Goal: Transaction & Acquisition: Purchase product/service

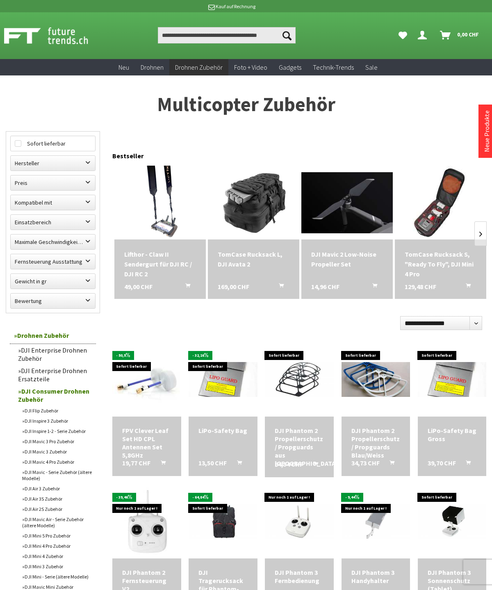
click at [166, 257] on div "Lifthor - Claw II Sendergurt für DJI RC / DJI RC 2" at bounding box center [160, 264] width 72 height 30
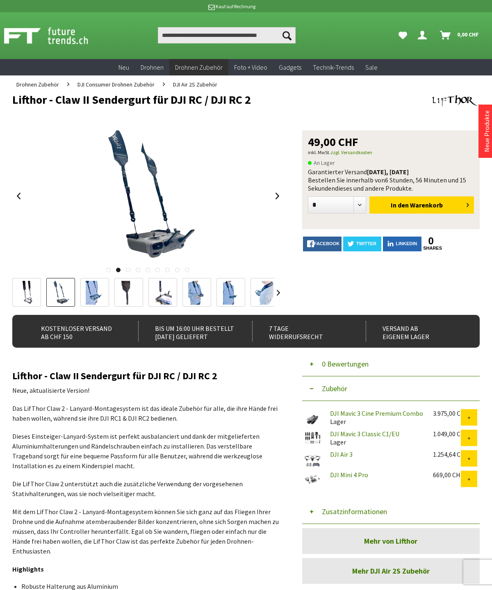
click at [25, 195] on div at bounding box center [147, 195] width 271 height 131
click at [476, 11] on div at bounding box center [246, 295] width 492 height 590
click at [420, 205] on span "Warenkorb" at bounding box center [426, 205] width 33 height 8
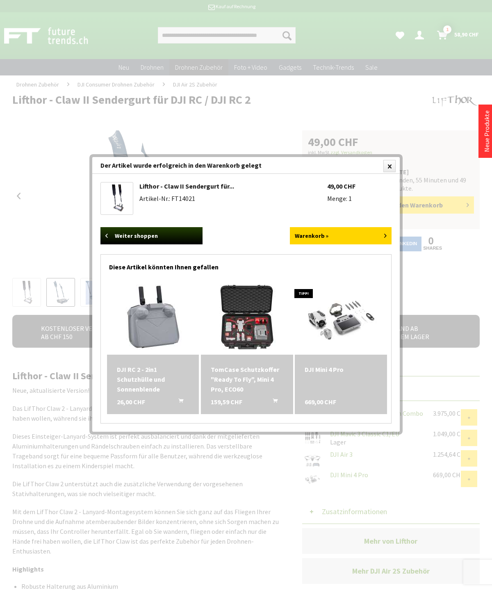
click at [153, 318] on img at bounding box center [153, 318] width 74 height 74
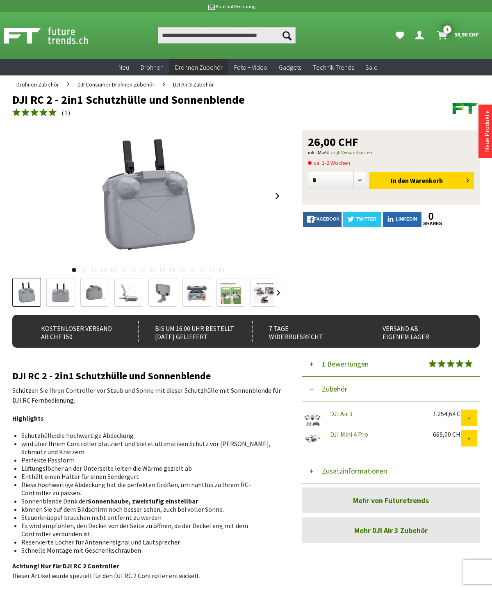
click at [203, 296] on img at bounding box center [197, 293] width 24 height 24
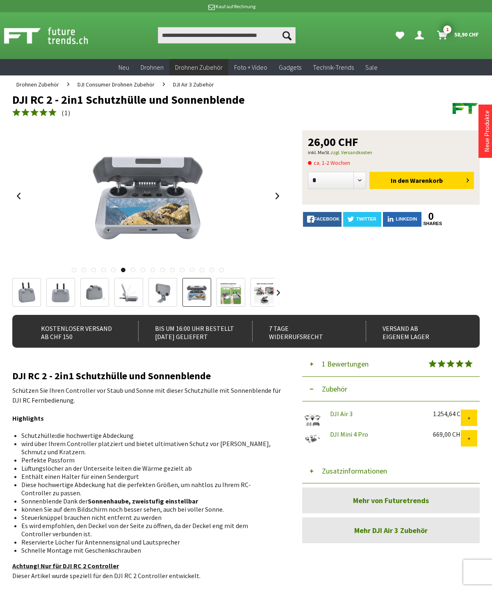
click at [264, 293] on img at bounding box center [265, 293] width 24 height 24
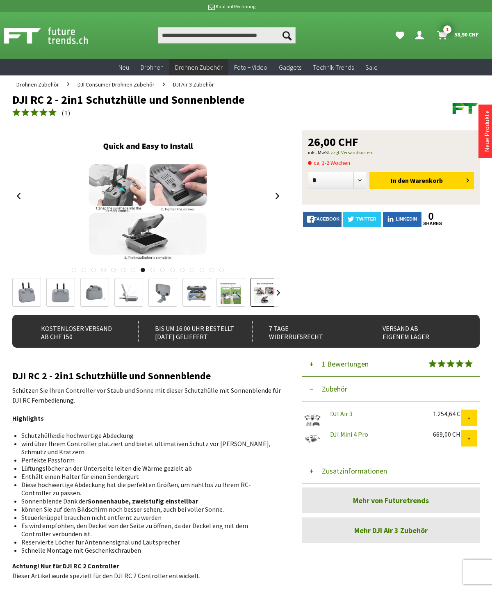
click at [194, 84] on span "DJI Air 3 Zubehör" at bounding box center [193, 84] width 41 height 7
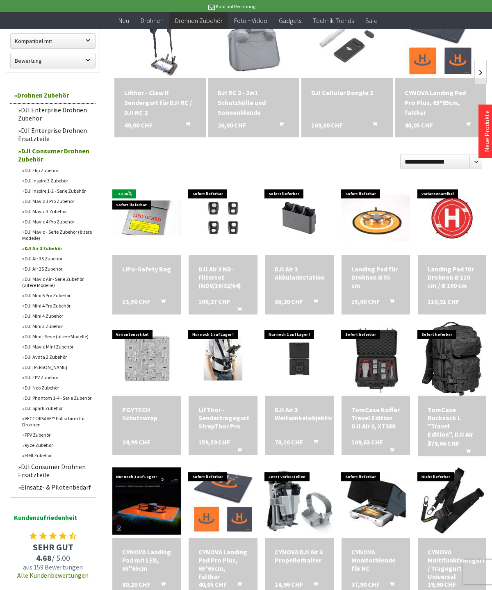
scroll to position [147, 0]
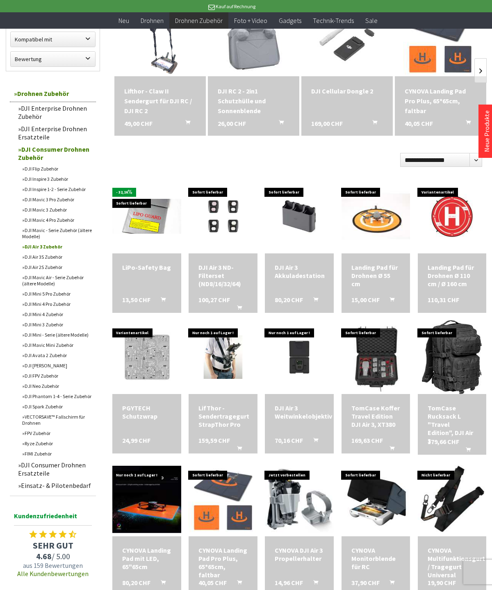
click at [56, 262] on link "DJI Air 3S Zubehör" at bounding box center [57, 257] width 78 height 10
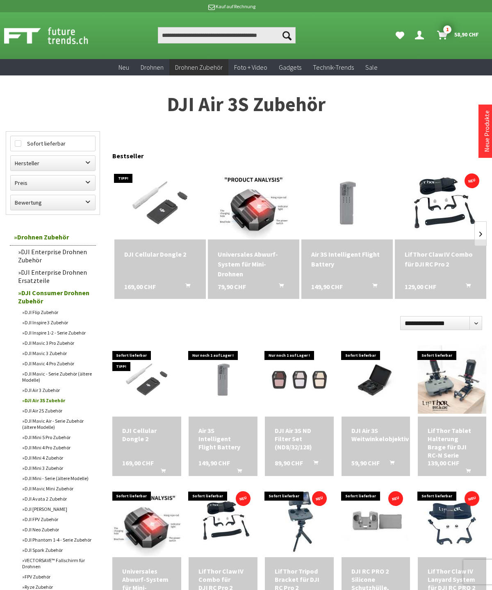
click at [428, 264] on div "LifThor Claw IV Combo für DJI RC Pro 2" at bounding box center [441, 259] width 72 height 20
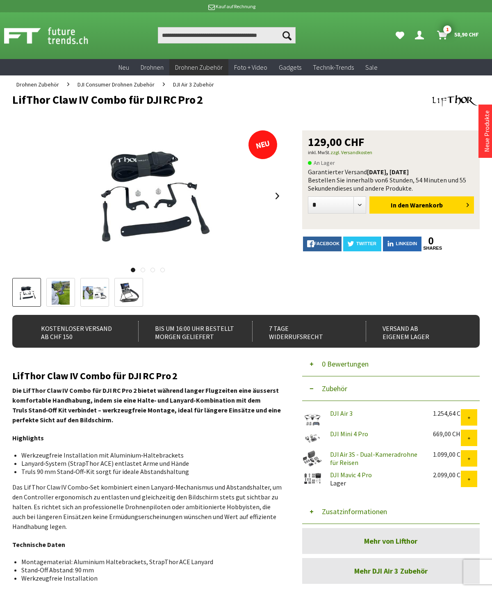
click at [31, 289] on img at bounding box center [27, 292] width 24 height 19
click at [132, 294] on img at bounding box center [129, 293] width 23 height 24
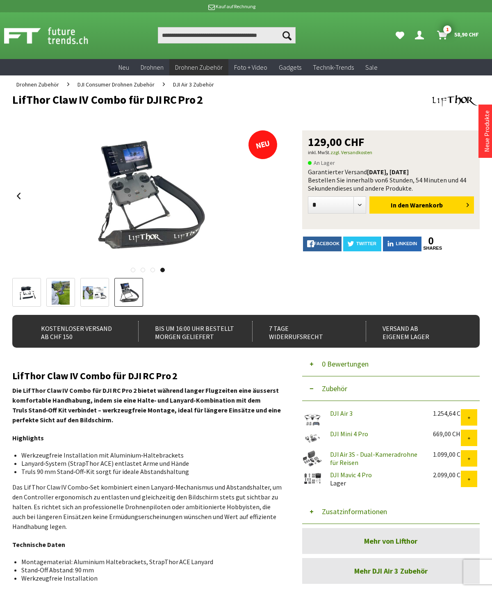
click at [202, 87] on span "DJI Air 3 Zubehör" at bounding box center [193, 84] width 41 height 7
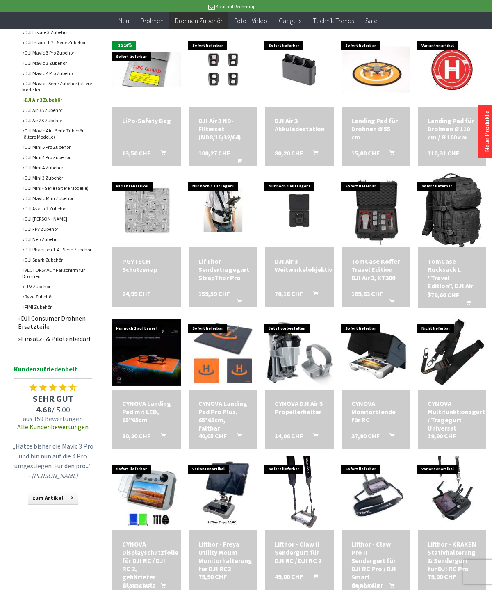
scroll to position [294, 0]
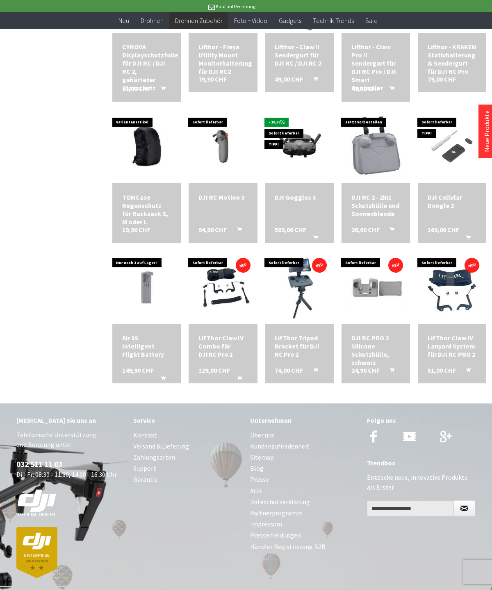
scroll to position [790, 0]
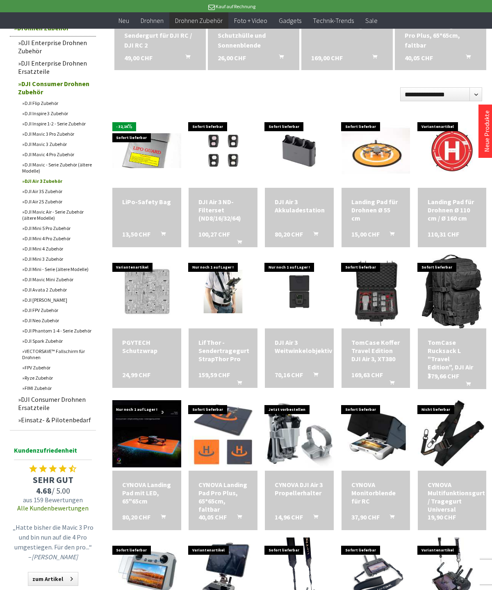
scroll to position [213, 0]
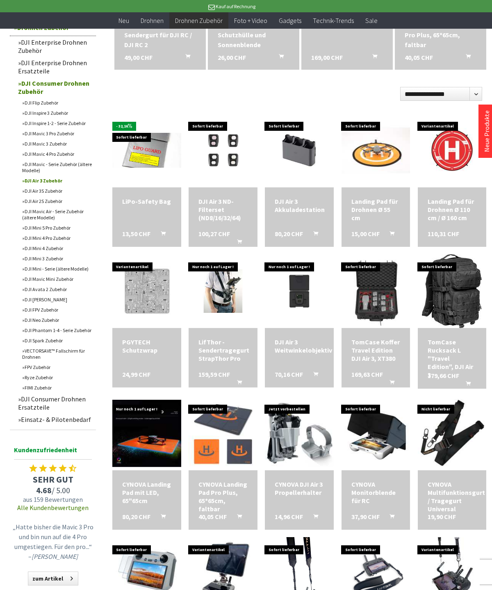
click at [38, 196] on link "DJI Air 3S Zubehör" at bounding box center [57, 191] width 78 height 10
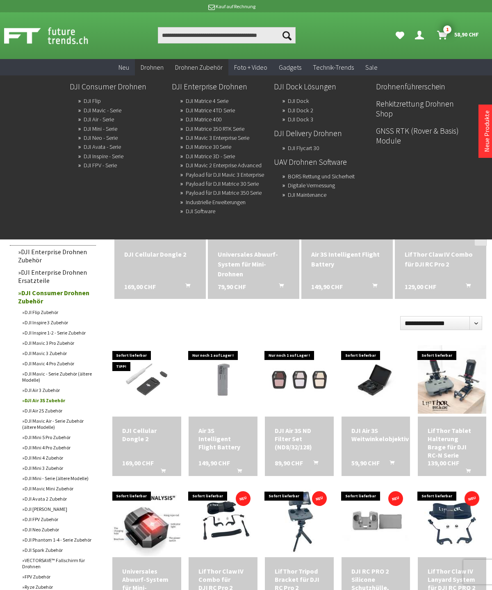
click at [87, 121] on link "DJI Air - Serie" at bounding box center [99, 119] width 30 height 11
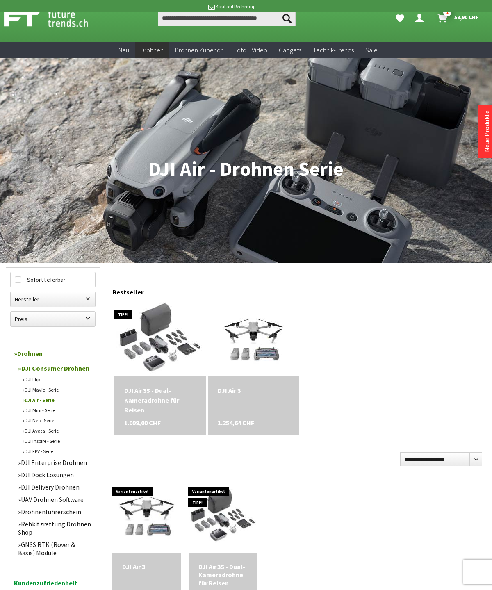
scroll to position [16, 0]
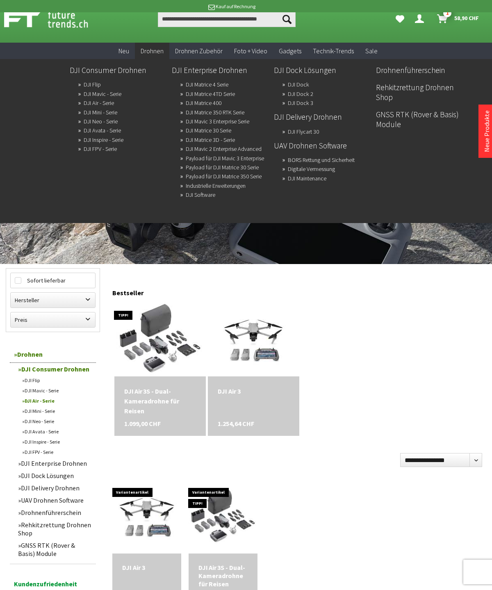
click at [311, 105] on link "DJI Dock 3" at bounding box center [300, 102] width 25 height 11
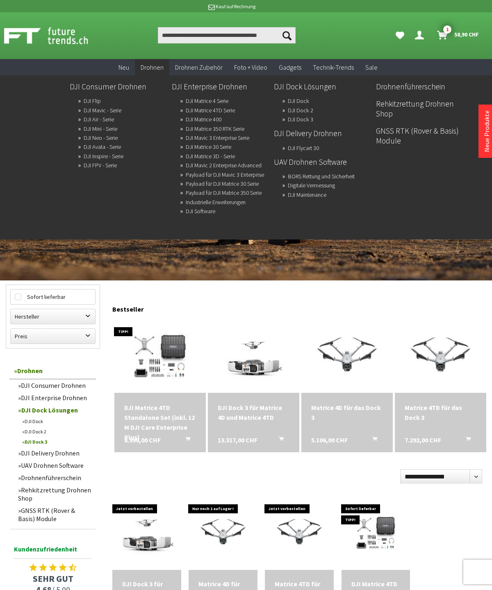
click at [330, 187] on link "Digitale Vermessung" at bounding box center [311, 185] width 47 height 11
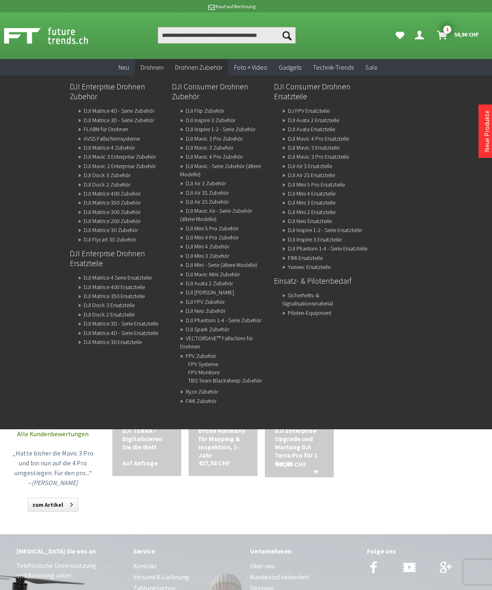
click at [224, 198] on link "DJI Air 3S Zubehör" at bounding box center [207, 192] width 43 height 11
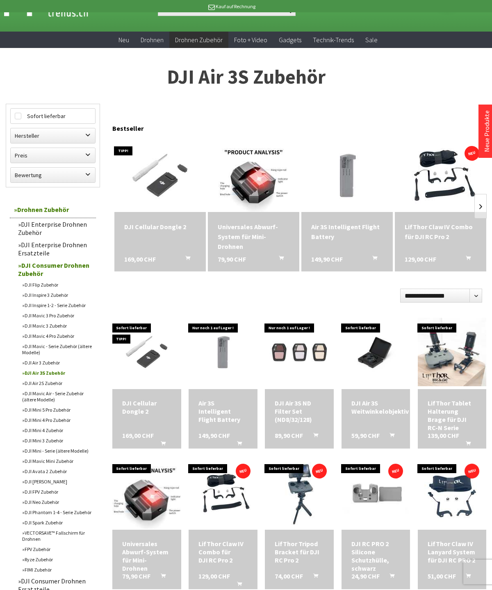
scroll to position [26, 0]
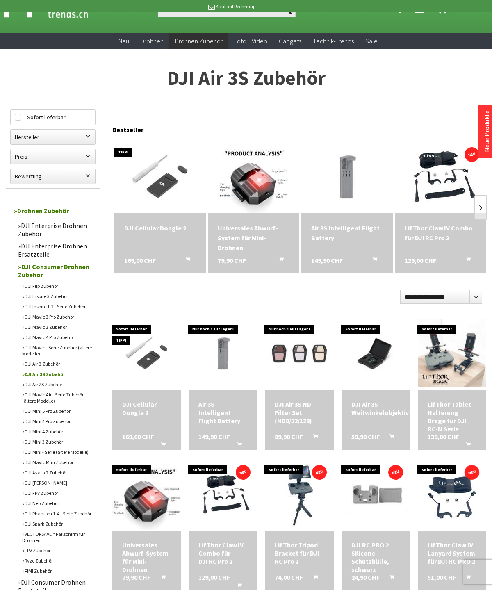
click at [478, 210] on link at bounding box center [480, 207] width 12 height 25
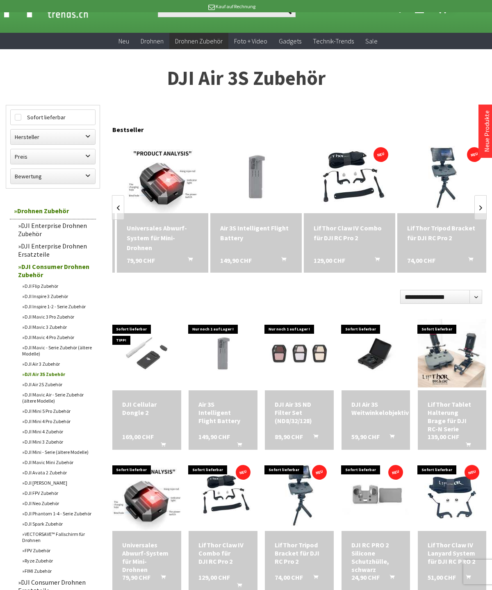
scroll to position [0, 93]
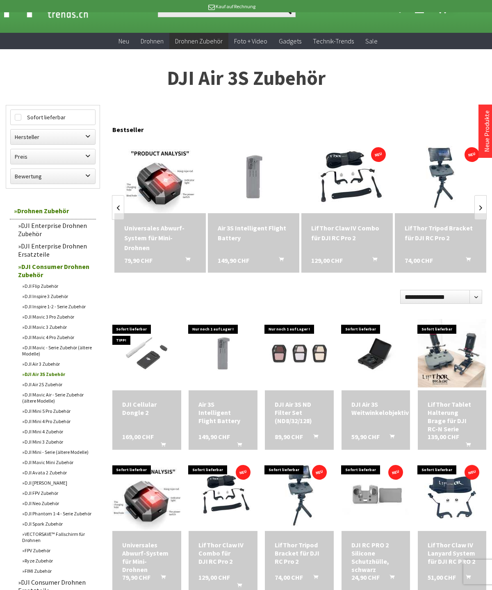
click at [486, 202] on link at bounding box center [480, 207] width 12 height 25
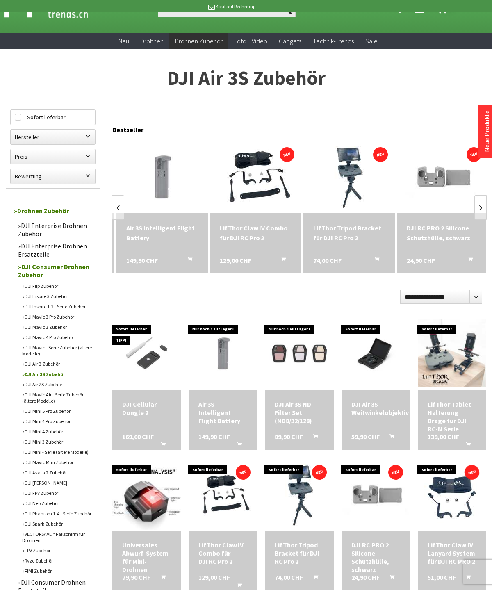
scroll to position [0, 187]
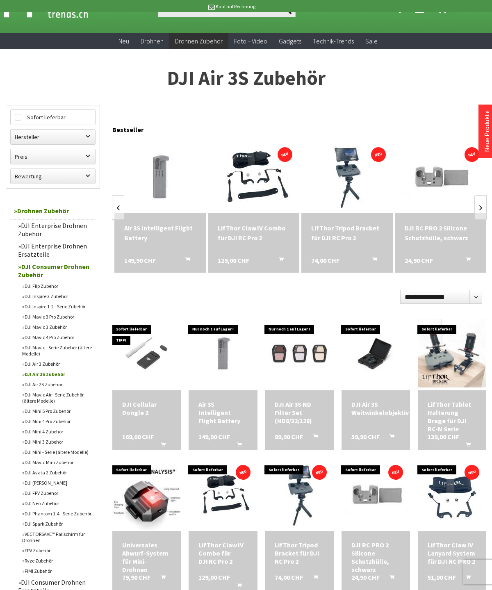
click at [485, 207] on link at bounding box center [480, 207] width 12 height 25
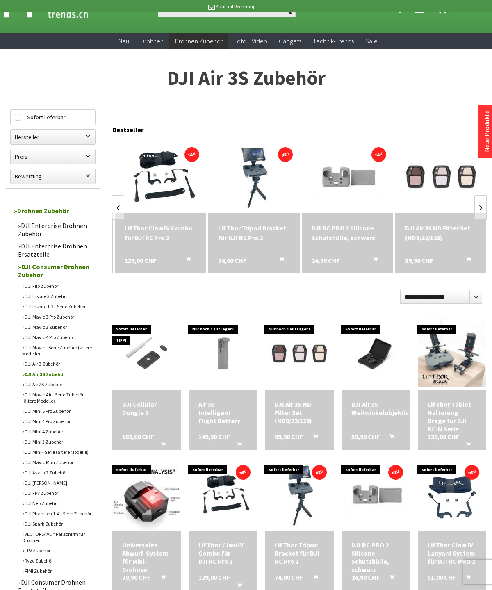
scroll to position [0, 280]
click at [45, 137] on label "Hersteller" at bounding box center [53, 137] width 84 height 15
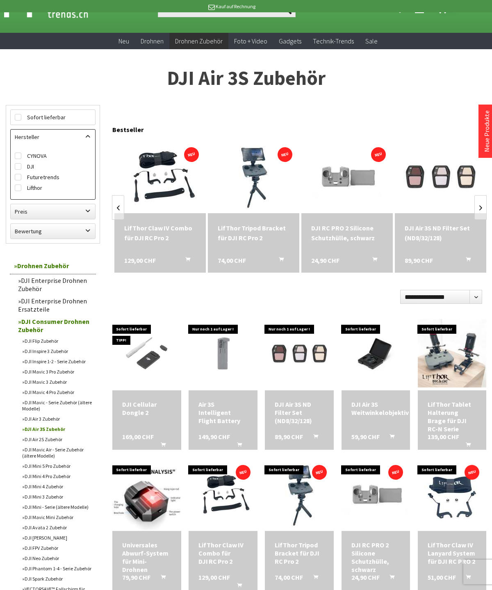
click at [36, 167] on label "DJI" at bounding box center [53, 166] width 76 height 11
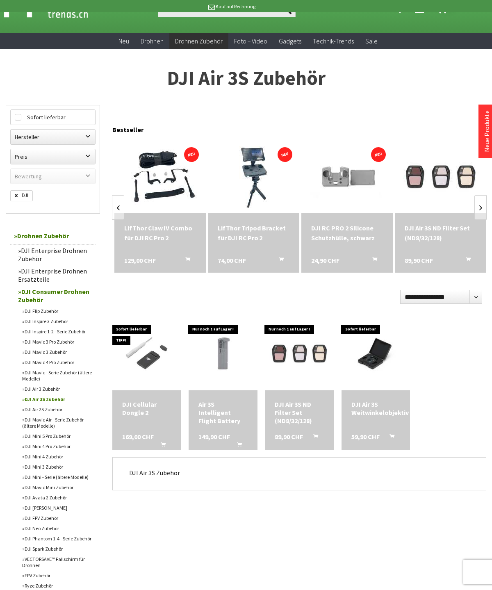
click at [94, 149] on label "Preis" at bounding box center [53, 156] width 84 height 15
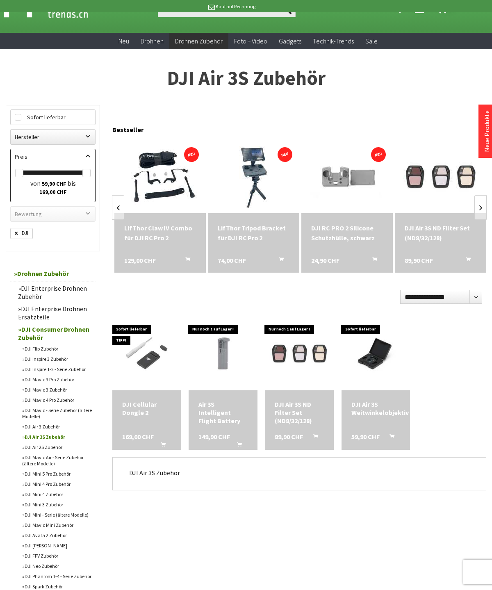
click at [183, 126] on div "Bestseller" at bounding box center [299, 127] width 374 height 20
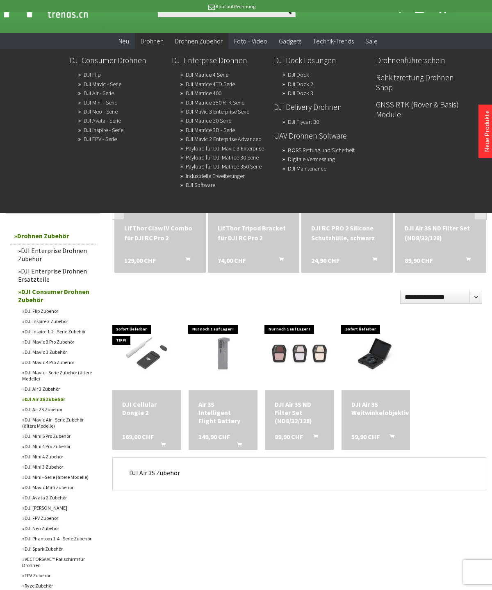
click at [129, 64] on link "DJI Consumer Drohnen" at bounding box center [118, 60] width 96 height 14
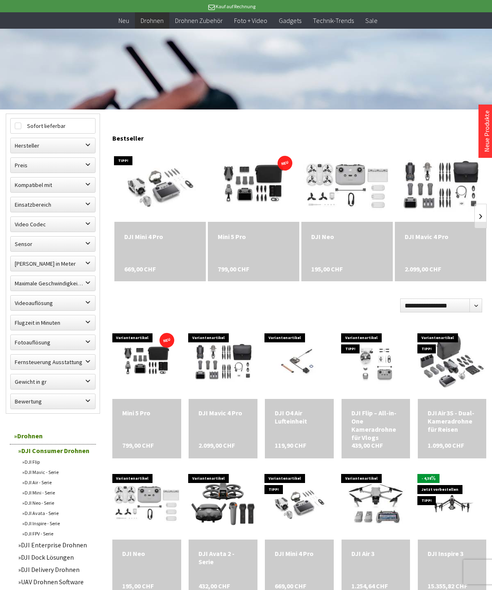
scroll to position [155, 0]
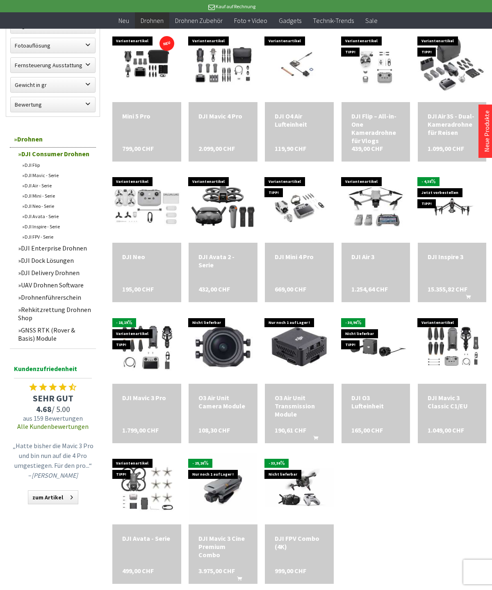
scroll to position [450, 0]
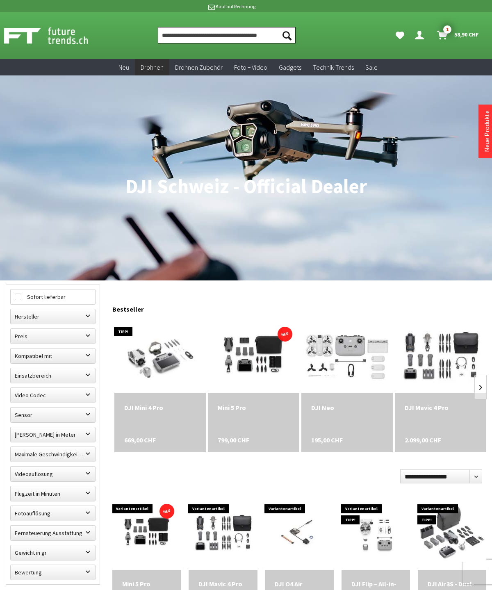
click at [244, 34] on input "Produkt, Marke, Kategorie, EAN, Artikelnummer…" at bounding box center [227, 35] width 138 height 16
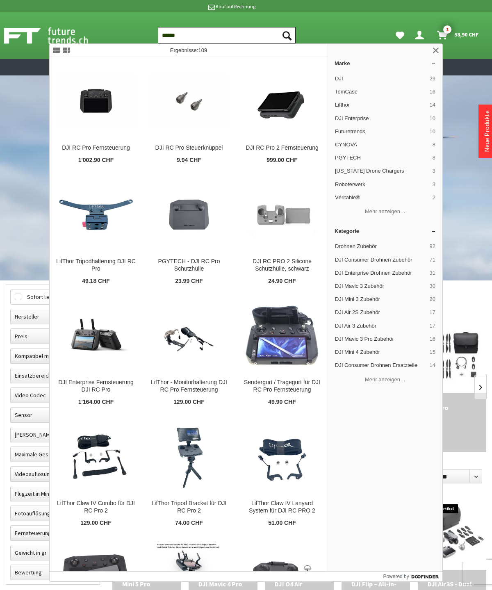
type input "******"
click at [282, 118] on img at bounding box center [282, 101] width 74 height 74
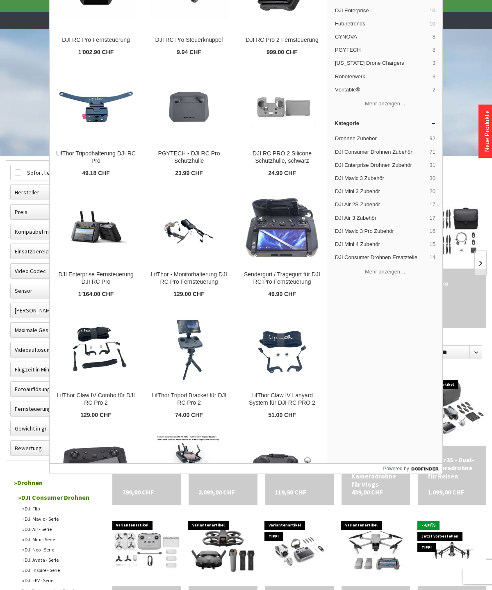
scroll to position [109, 0]
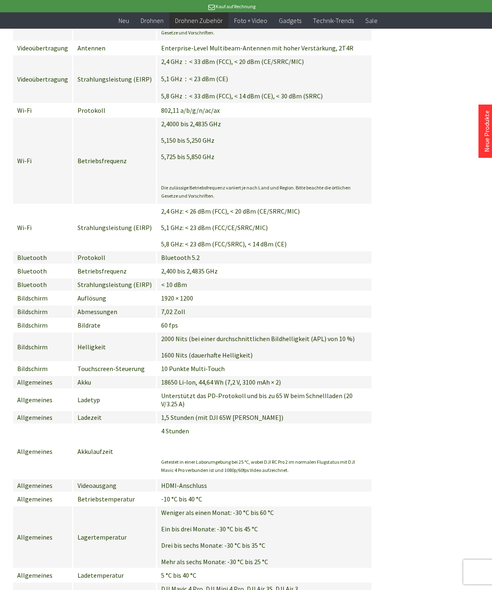
scroll to position [1255, 0]
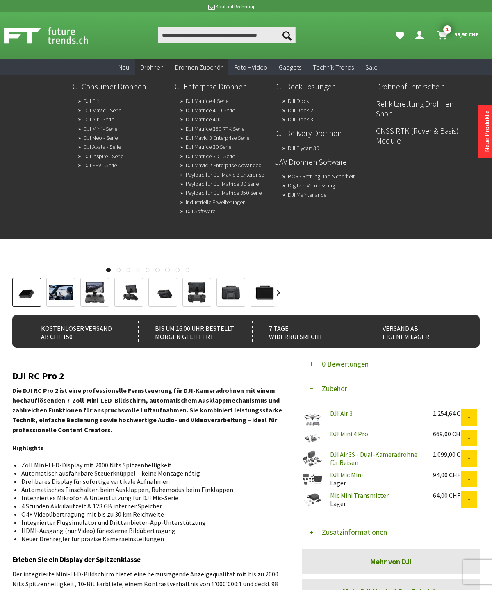
click at [221, 89] on link "DJI Enterprise Drohnen" at bounding box center [220, 87] width 96 height 14
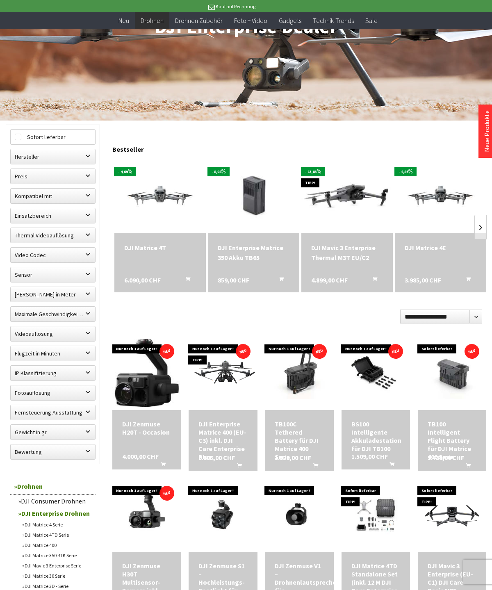
scroll to position [144, 0]
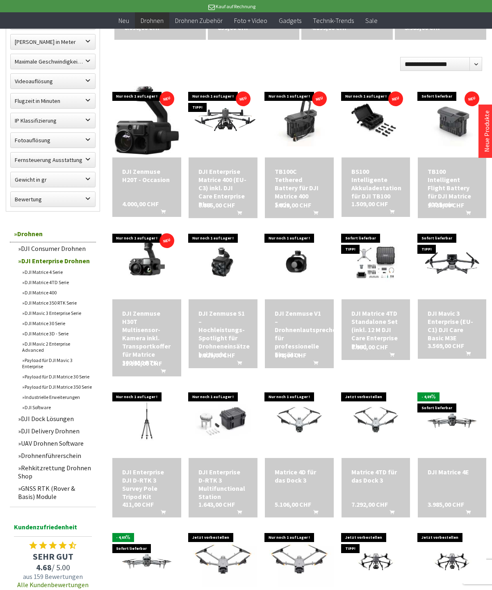
scroll to position [396, 0]
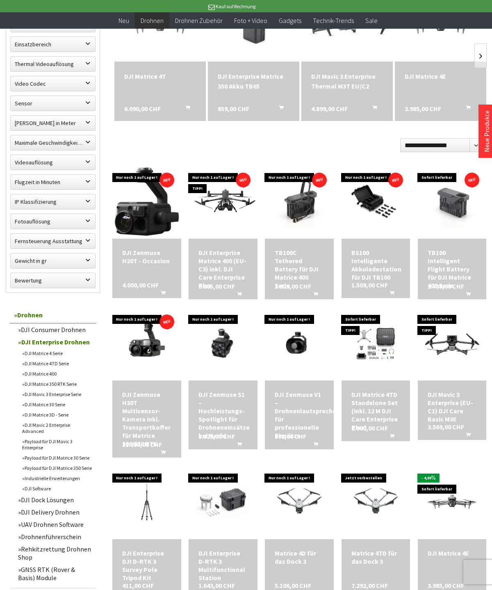
scroll to position [317, 0]
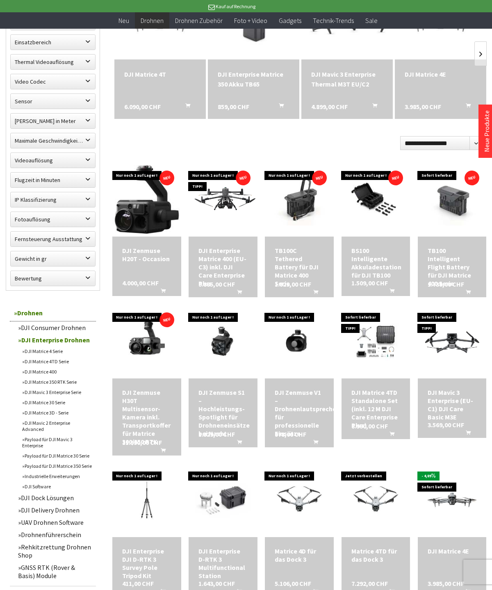
click at [36, 375] on link "DJI Matrice 400" at bounding box center [57, 372] width 78 height 10
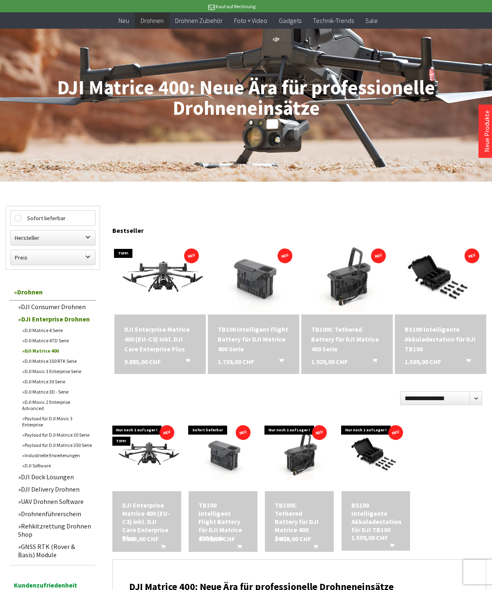
scroll to position [125, 0]
